Goal: Task Accomplishment & Management: Use online tool/utility

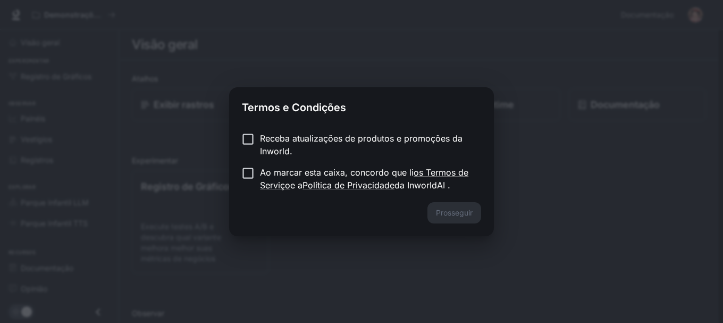
click at [326, 139] on font "Receba atualizações de produtos e promoções da Inworld." at bounding box center [361, 144] width 203 height 23
click at [289, 173] on font "Ao marcar esta caixa, concordo que li" at bounding box center [337, 172] width 154 height 11
click at [459, 208] on font "Prosseguir" at bounding box center [454, 212] width 37 height 9
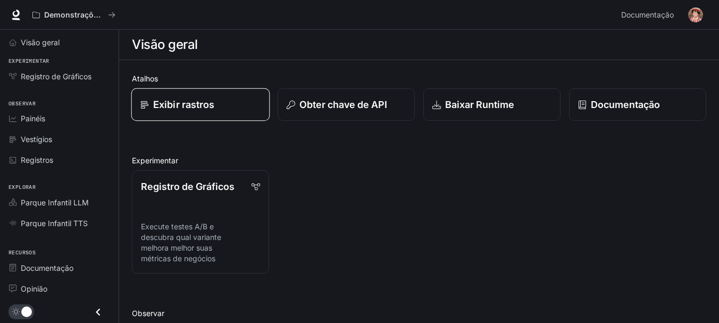
click at [225, 109] on div "Exibir rastros" at bounding box center [200, 104] width 120 height 14
click at [206, 103] on font "Exibir rastros" at bounding box center [183, 104] width 61 height 11
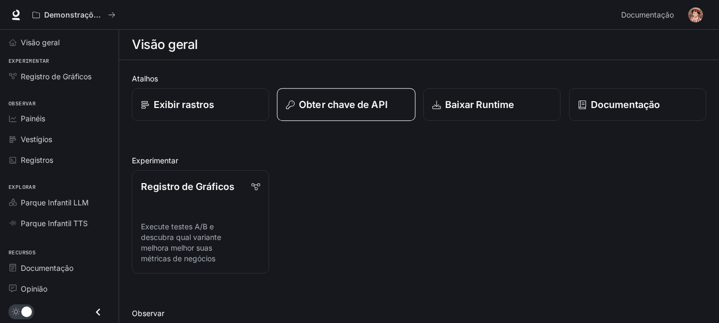
click at [365, 103] on font "Obter chave de API" at bounding box center [343, 104] width 89 height 11
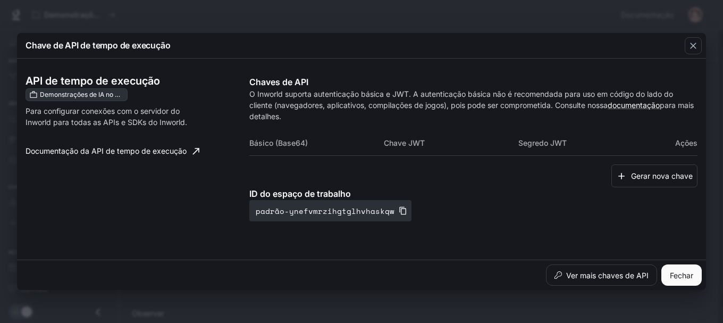
drag, startPoint x: 667, startPoint y: 173, endPoint x: 659, endPoint y: 173, distance: 8.0
click at [659, 173] on font "Gerar nova chave" at bounding box center [662, 175] width 62 height 9
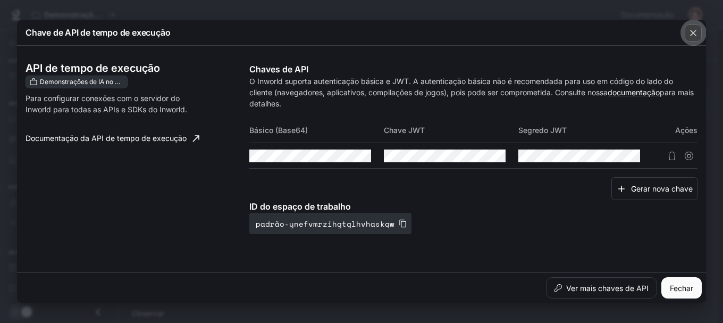
click at [689, 28] on icon "button" at bounding box center [693, 33] width 11 height 11
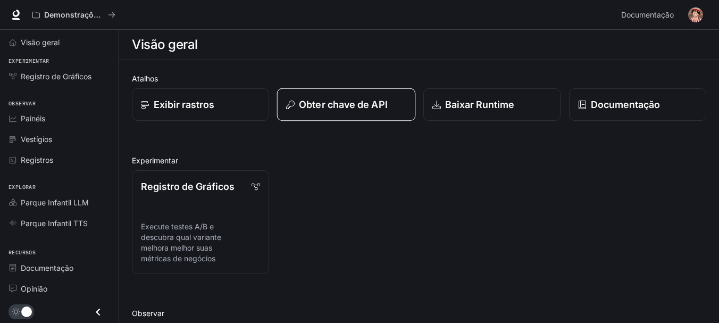
click at [402, 109] on div "Obter chave de API" at bounding box center [346, 104] width 120 height 14
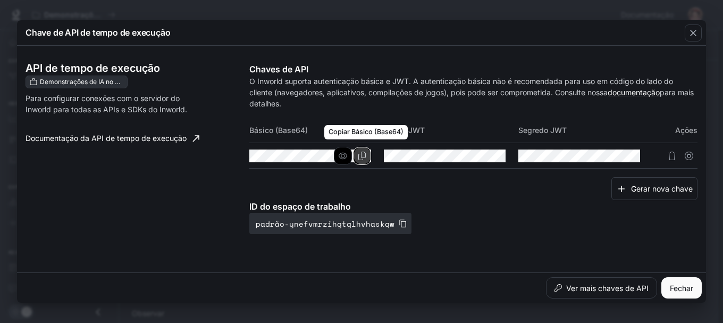
click at [366, 155] on icon "Copiar Básico (Base64)" at bounding box center [362, 156] width 7 height 9
